Goal: Find specific fact: Find specific fact

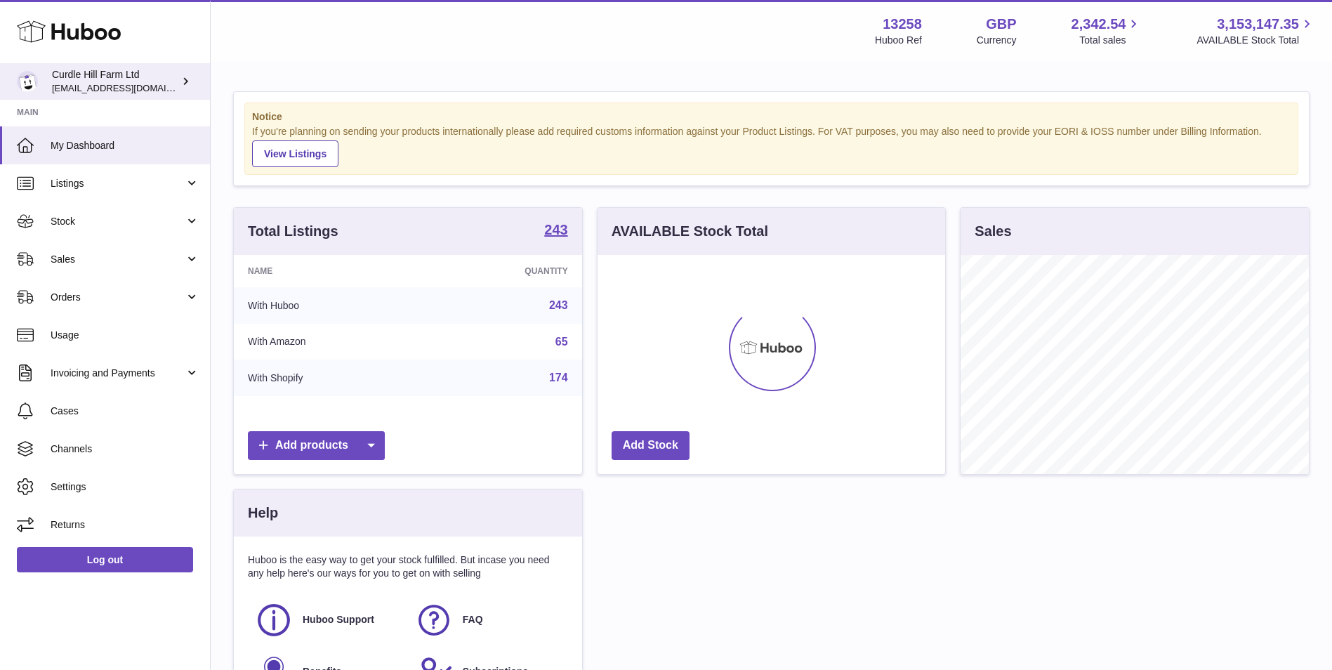
scroll to position [219, 348]
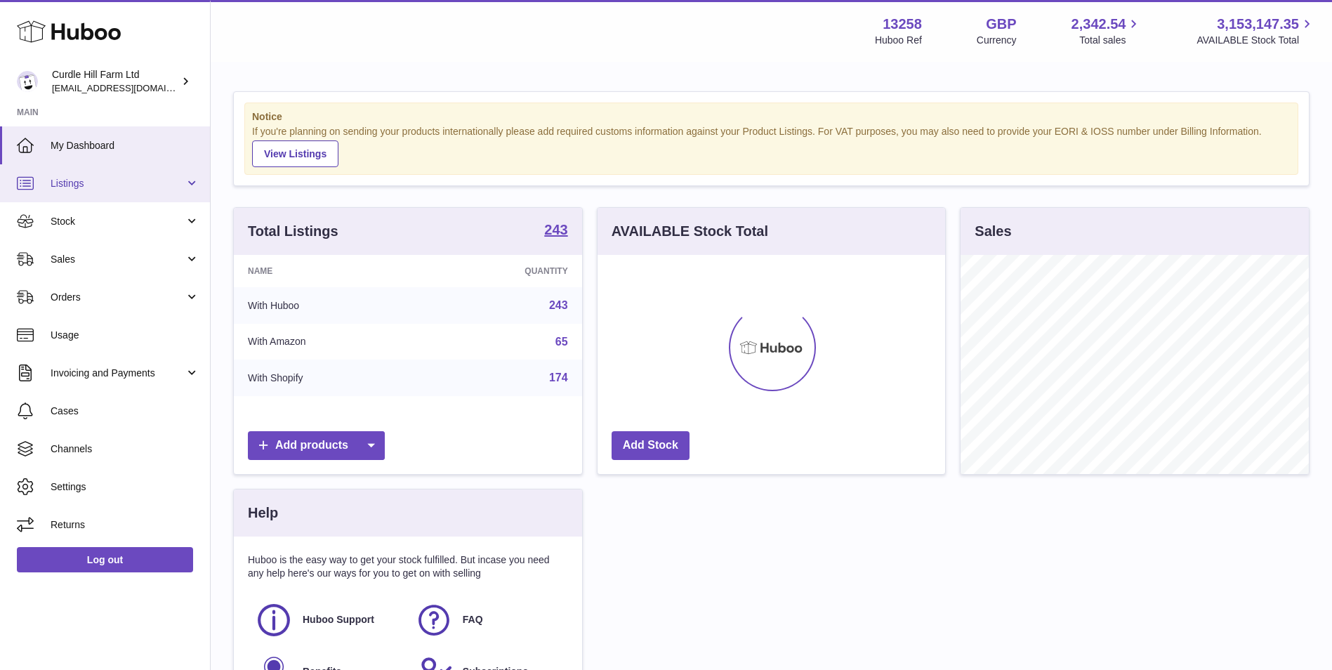
click at [101, 180] on span "Listings" at bounding box center [118, 183] width 134 height 13
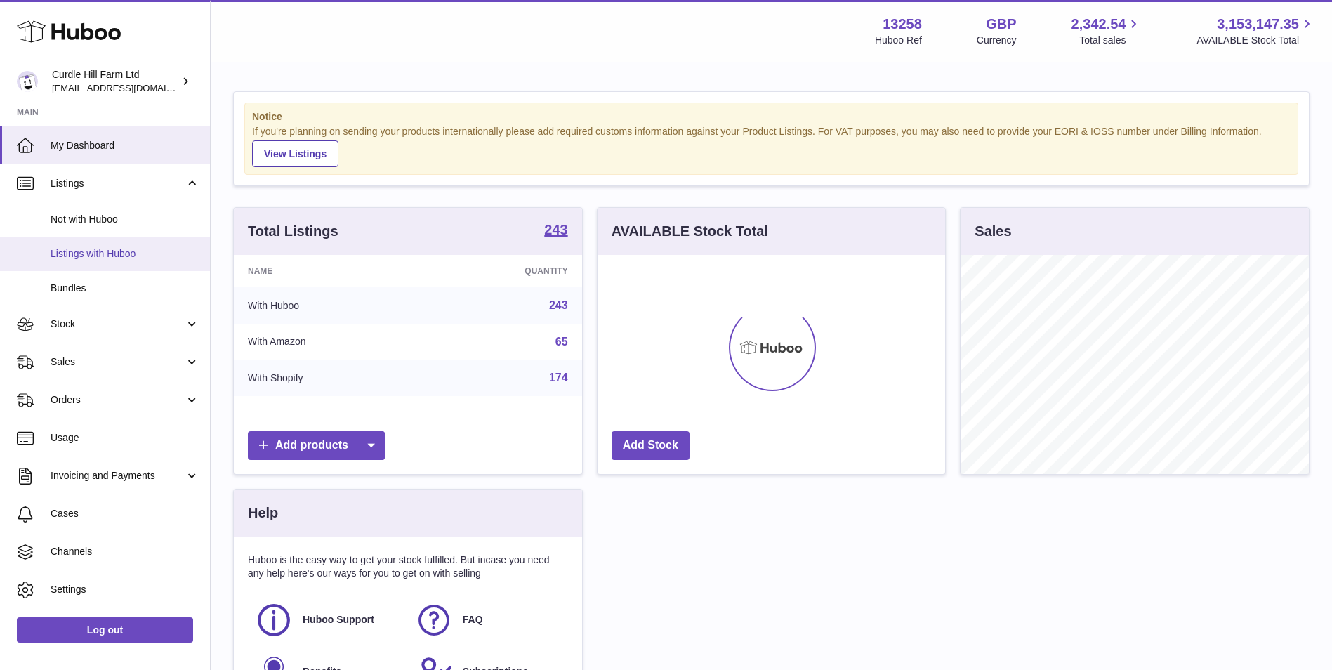
click at [131, 251] on span "Listings with Huboo" at bounding box center [125, 253] width 149 height 13
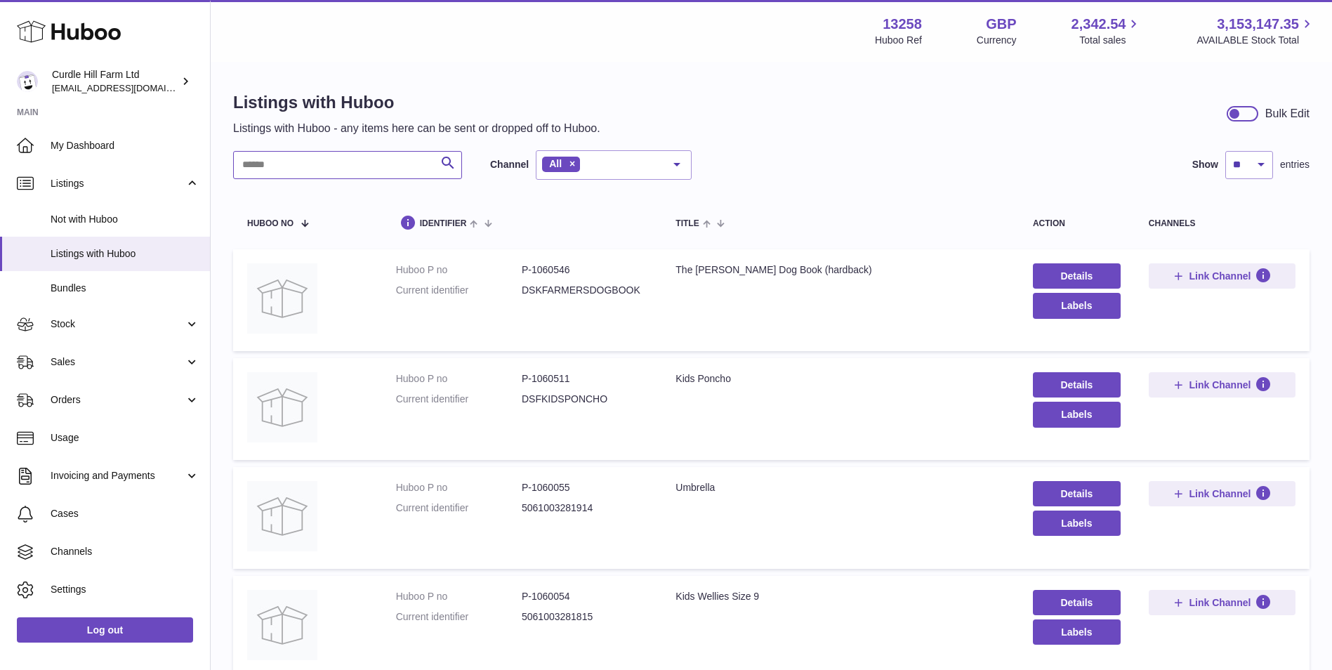
click at [324, 173] on input "text" at bounding box center [347, 165] width 229 height 28
paste input "******"
type input "******"
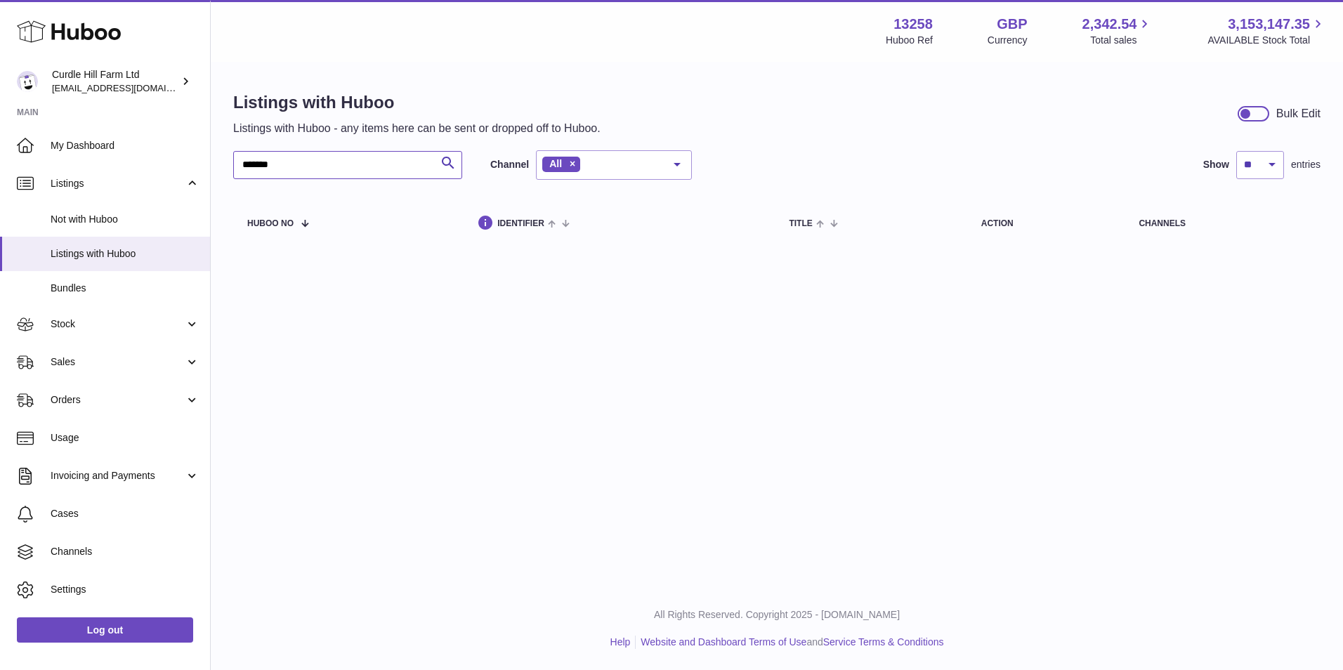
click at [321, 169] on input "******" at bounding box center [347, 165] width 229 height 28
click at [320, 169] on input "******" at bounding box center [347, 165] width 229 height 28
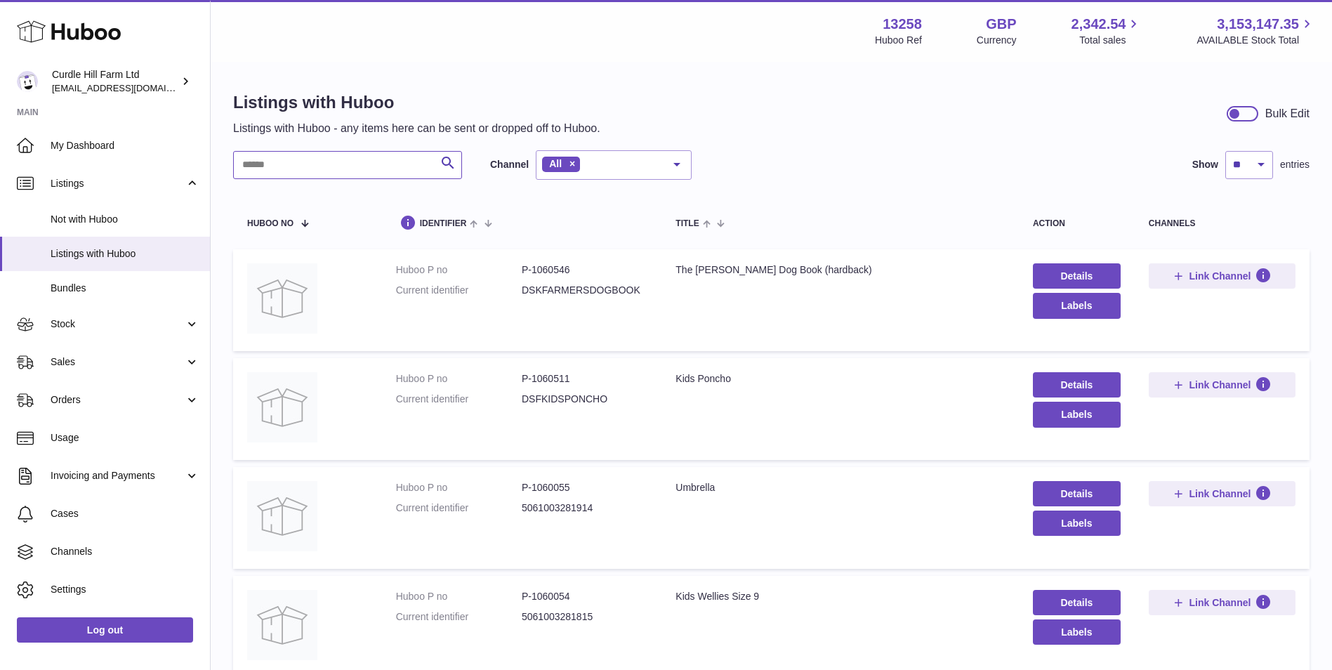
click at [284, 173] on input "text" at bounding box center [347, 165] width 229 height 28
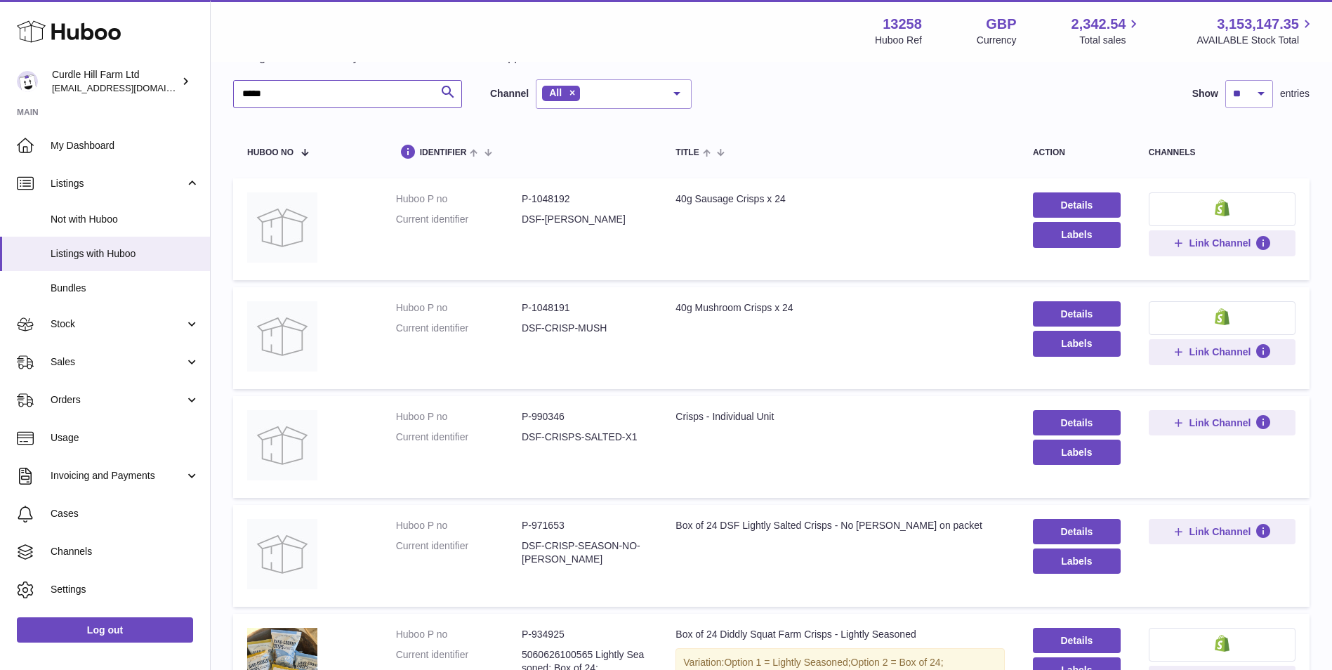
scroll to position [70, 0]
type input "*****"
click at [544, 197] on dd "P-1048192" at bounding box center [585, 199] width 126 height 13
click at [545, 197] on dd "P-1048192" at bounding box center [585, 199] width 126 height 13
copy dd "1048192"
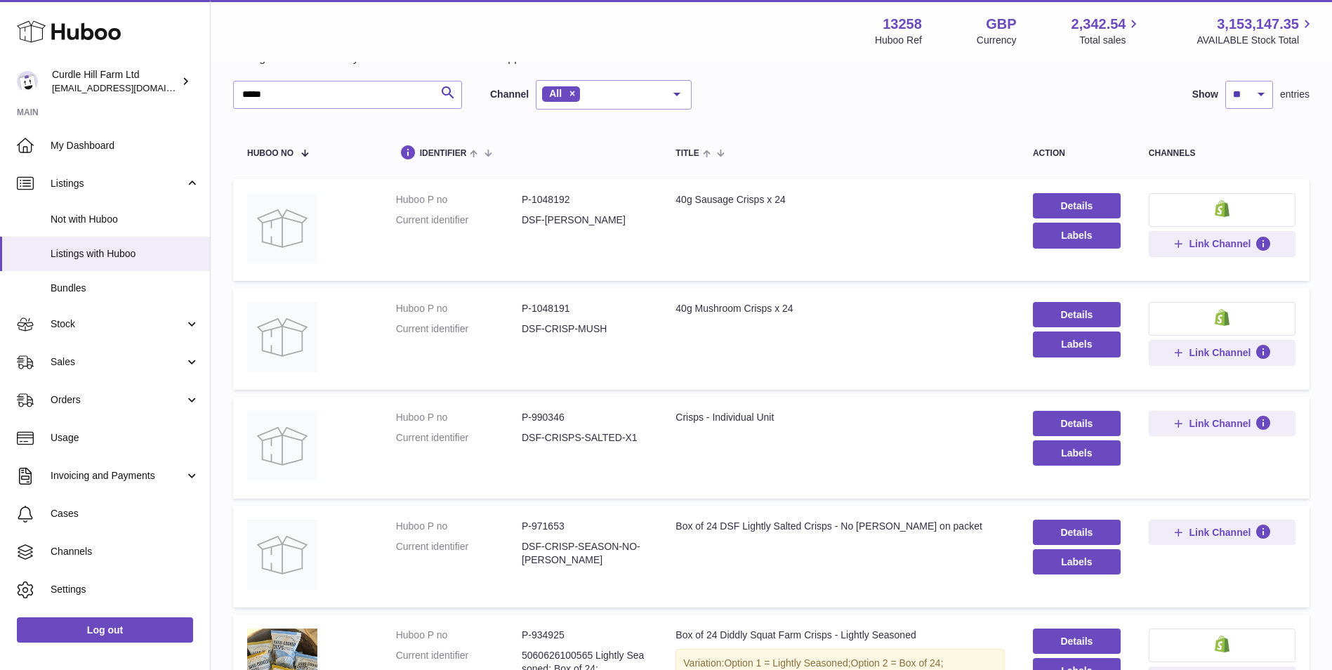
click at [578, 307] on dd "P-1048191" at bounding box center [585, 308] width 126 height 13
click at [577, 308] on dd "P-1048191" at bounding box center [585, 308] width 126 height 13
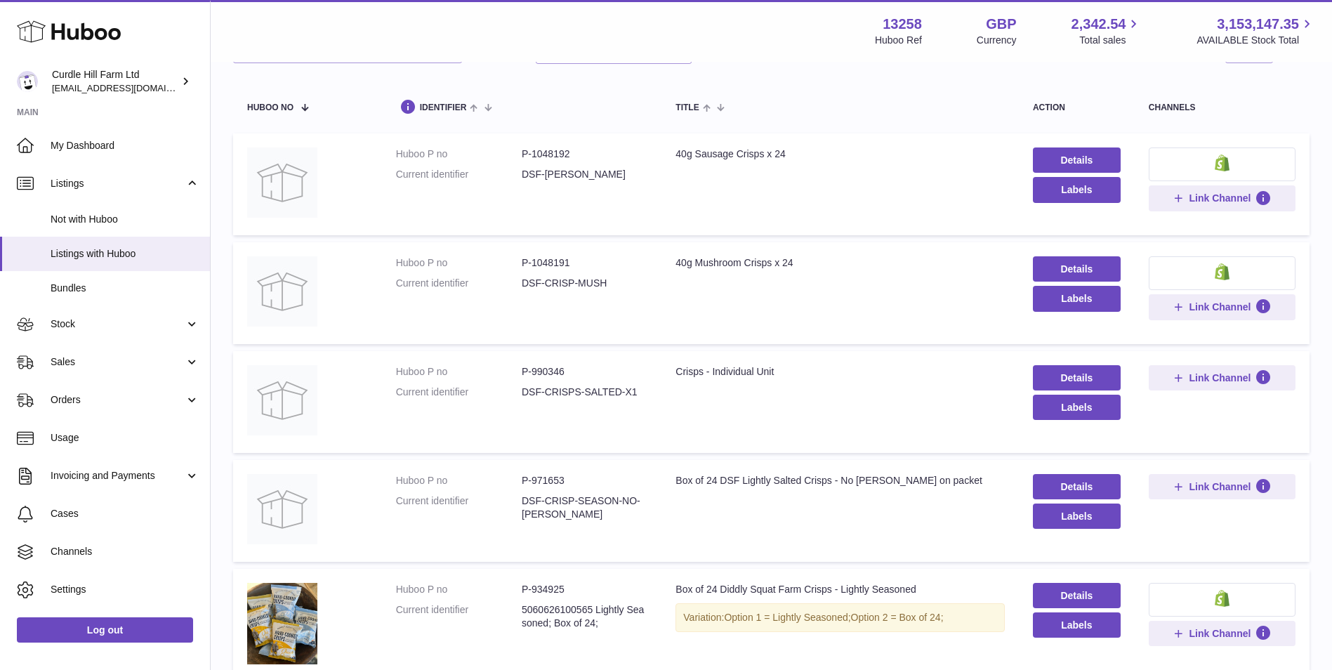
scroll to position [140, 0]
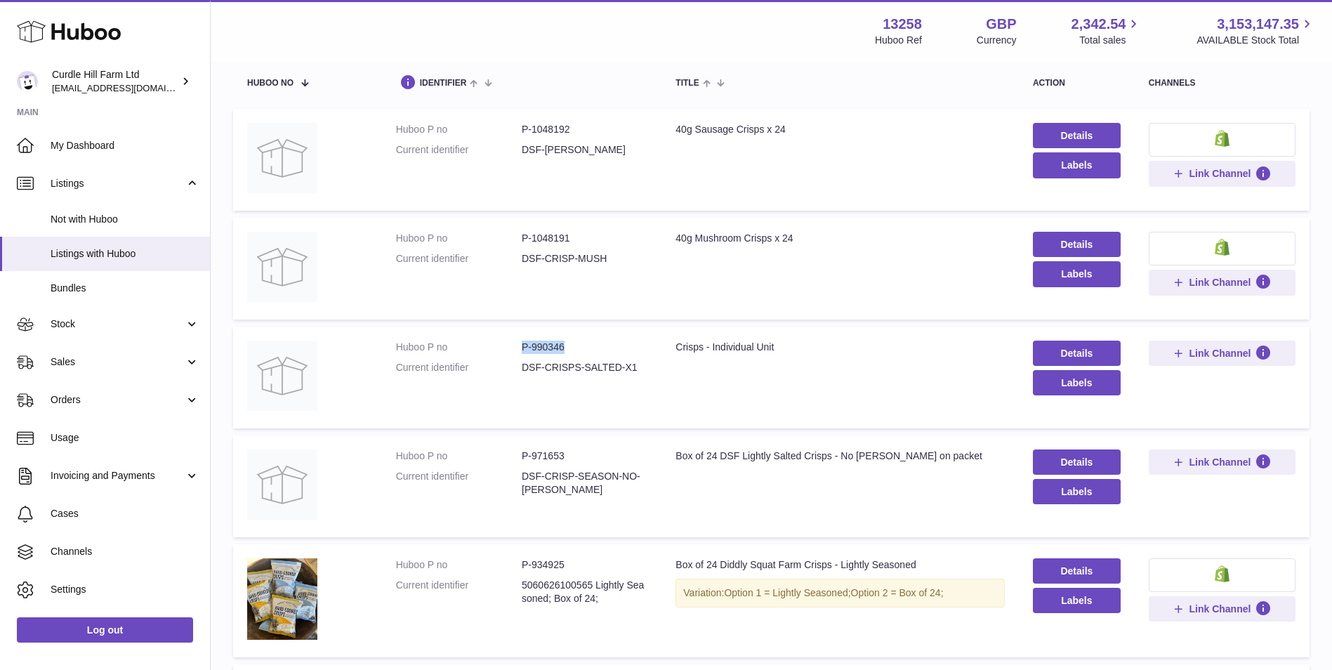
drag, startPoint x: 572, startPoint y: 344, endPoint x: 516, endPoint y: 353, distance: 56.9
click at [516, 353] on dl "Huboo P no P-990346 Current identifier DSF-CRISPS-SALTED-X1" at bounding box center [522, 361] width 252 height 41
copy dl "P-990346"
drag, startPoint x: 575, startPoint y: 236, endPoint x: 506, endPoint y: 244, distance: 69.3
click at [506, 244] on dl "Huboo P no P-1048191 Current identifier DSF-CRISP-MUSH" at bounding box center [522, 252] width 252 height 41
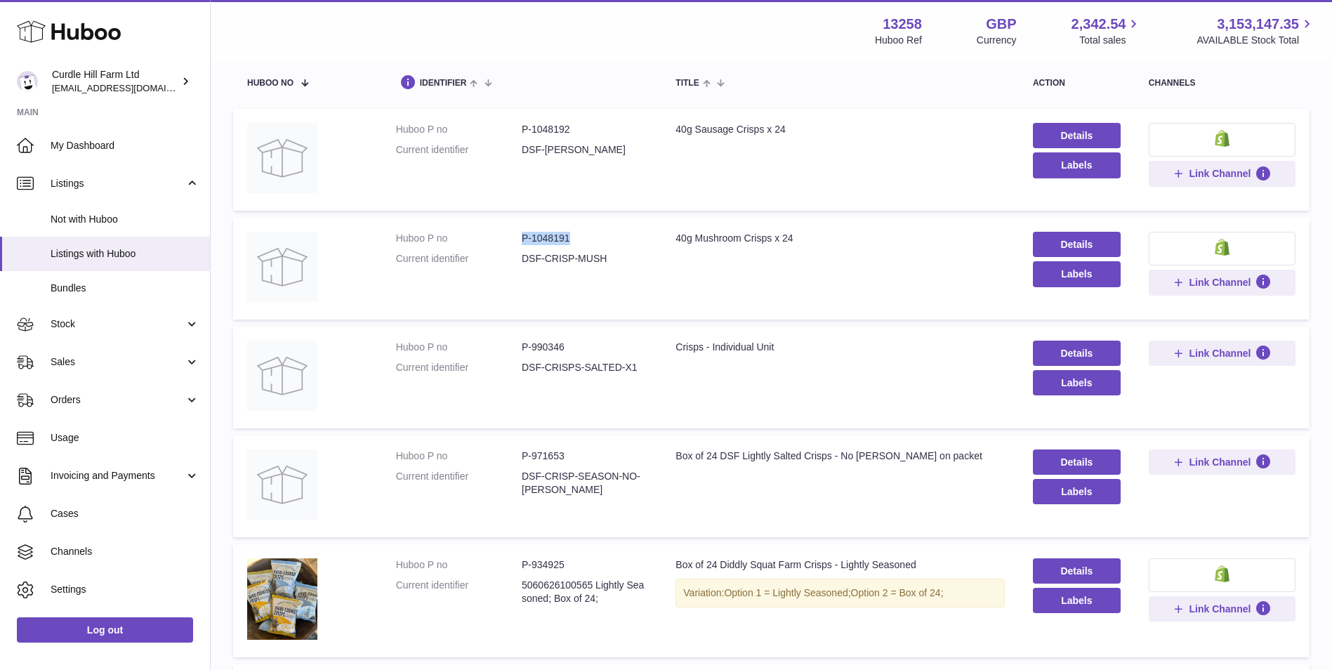
copy dl "P-1048191"
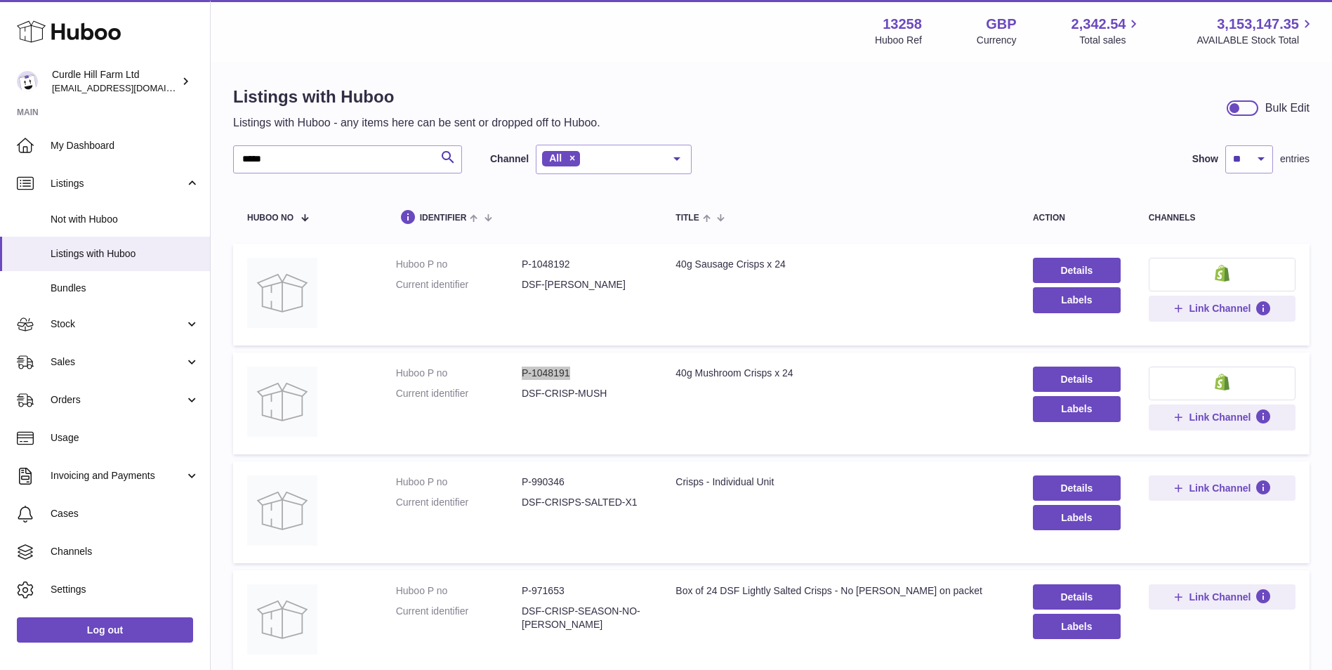
scroll to position [0, 0]
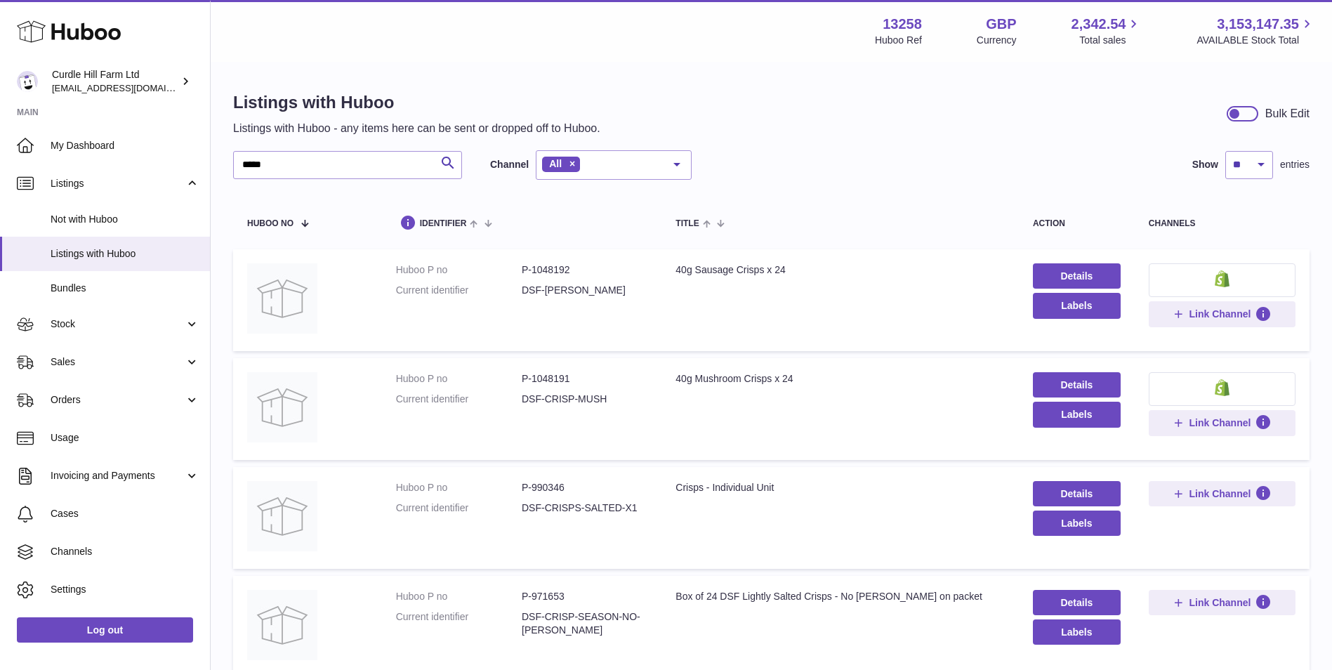
click at [516, 265] on dt "Huboo P no" at bounding box center [459, 269] width 126 height 13
click at [518, 270] on dt "Huboo P no" at bounding box center [459, 269] width 126 height 13
click at [525, 270] on dd "P-1048192" at bounding box center [585, 269] width 126 height 13
drag, startPoint x: 521, startPoint y: 270, endPoint x: 605, endPoint y: 298, distance: 88.6
click at [605, 298] on dl "Huboo P no P-1048192 Current identifier DSF-[PERSON_NAME]" at bounding box center [522, 283] width 252 height 41
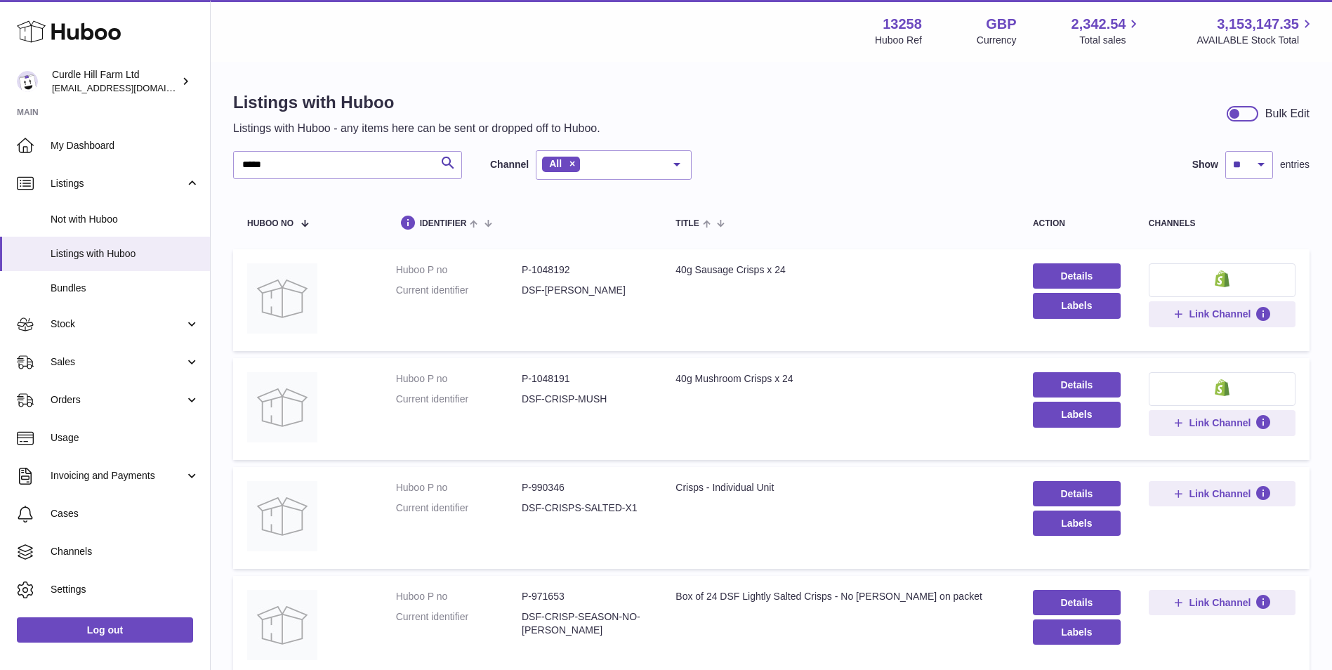
copy dl "P-1048192 Current identifier DSF-[PERSON_NAME]"
